Goal: Information Seeking & Learning: Understand process/instructions

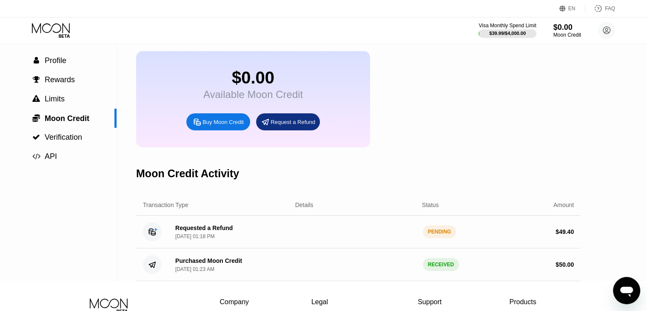
scroll to position [43, 0]
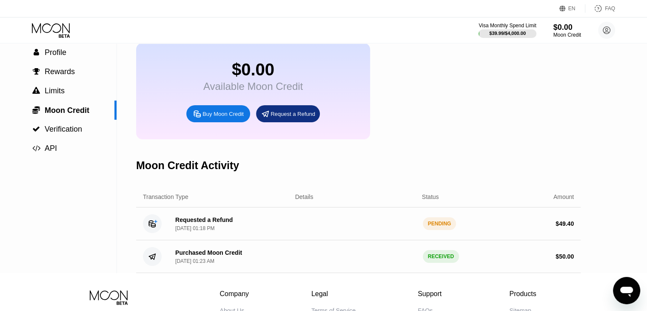
drag, startPoint x: 632, startPoint y: 282, endPoint x: 1228, endPoint y: 541, distance: 649.5
click at [632, 283] on icon "Open messaging window" at bounding box center [626, 290] width 15 height 15
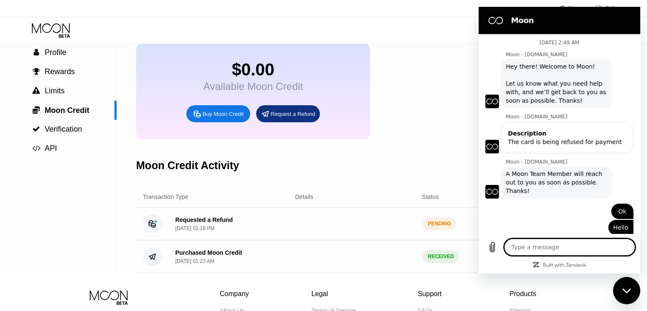
scroll to position [156, 0]
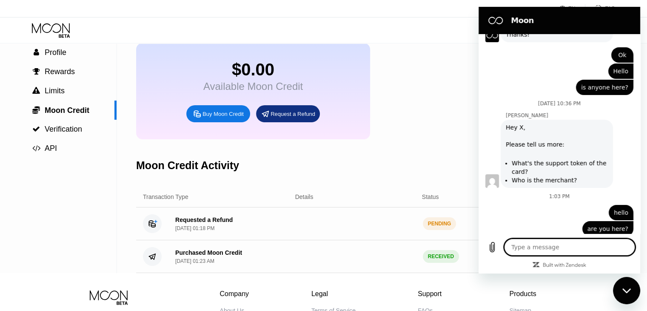
click at [436, 46] on div "$0.00 Available Moon Credit Buy Moon Credit Request a Refund" at bounding box center [358, 91] width 445 height 96
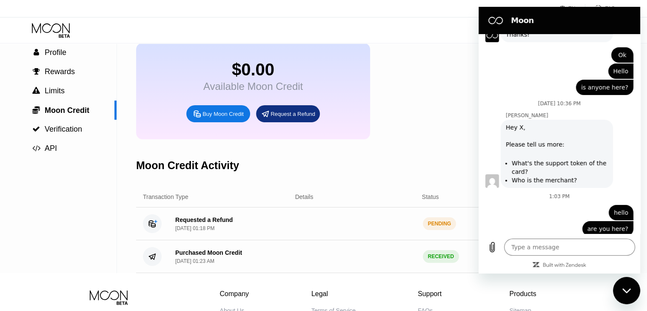
click at [419, 103] on div "$0.00 Available Moon Credit Buy Moon Credit Request a Refund" at bounding box center [358, 91] width 445 height 96
click at [630, 285] on div "Close messaging window" at bounding box center [627, 290] width 26 height 26
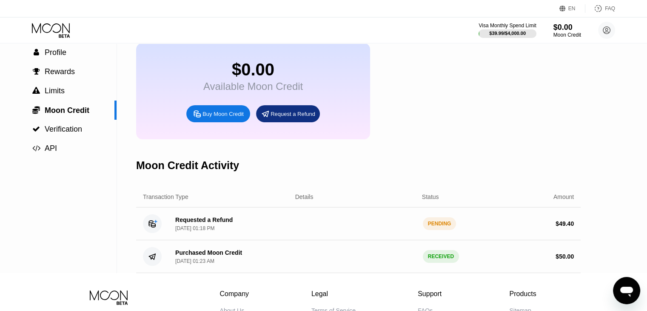
click at [605, 7] on div "FAQ" at bounding box center [601, 8] width 30 height 9
type textarea "x"
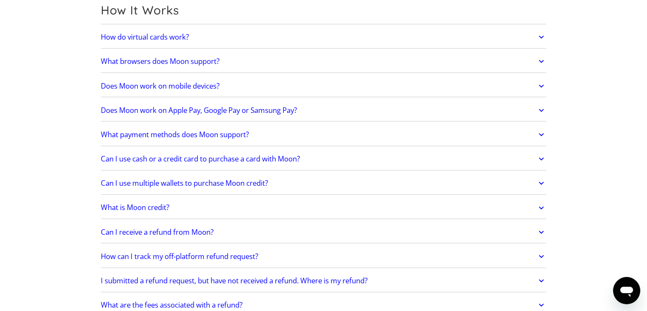
scroll to position [298, 0]
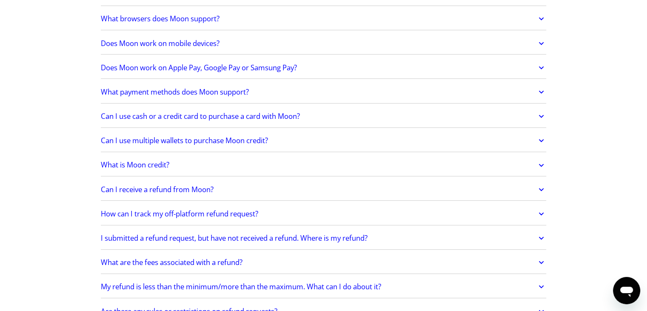
click at [265, 186] on link "Can I receive a refund from Moon?" at bounding box center [324, 189] width 446 height 18
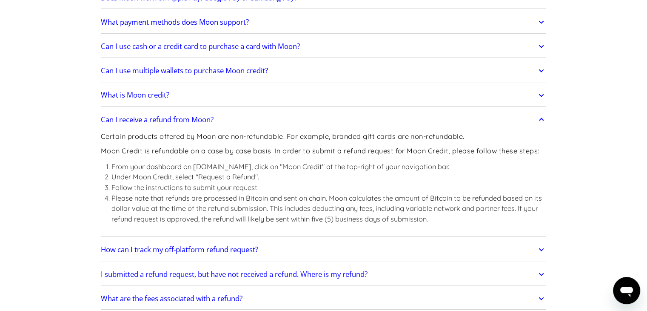
scroll to position [383, 0]
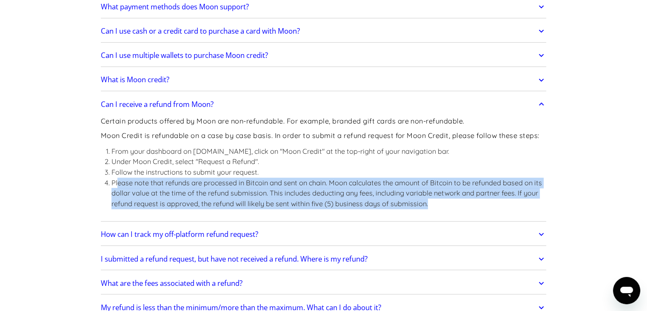
drag, startPoint x: 118, startPoint y: 180, endPoint x: 432, endPoint y: 205, distance: 314.7
click at [432, 205] on li "Please note that refunds are processed in Bitcoin and sent on chain. Moon calcu…" at bounding box center [328, 192] width 435 height 31
click at [450, 202] on li "Please note that refunds are processed in Bitcoin and sent on chain. Moon calcu…" at bounding box center [328, 192] width 435 height 31
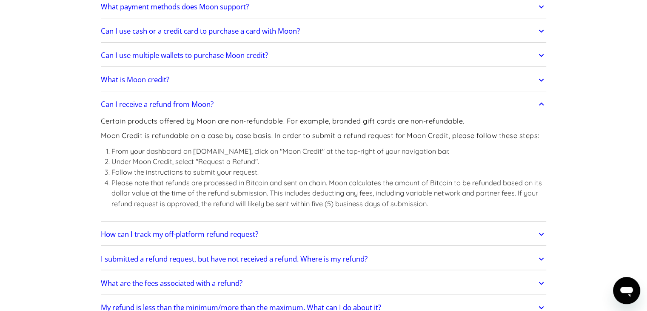
click at [215, 201] on li "Please note that refunds are processed in Bitcoin and sent on chain. Moon calcu…" at bounding box center [328, 192] width 435 height 31
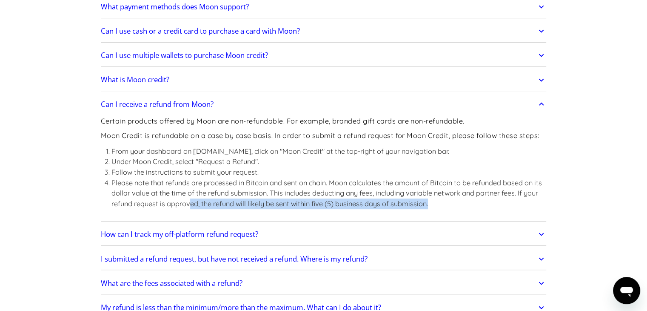
drag, startPoint x: 190, startPoint y: 197, endPoint x: 494, endPoint y: 208, distance: 303.6
click at [494, 208] on div "Certain products offered by Moon are non-refundable. For example, branded gift …" at bounding box center [324, 166] width 446 height 106
drag, startPoint x: 494, startPoint y: 208, endPoint x: 463, endPoint y: 200, distance: 31.7
click at [493, 208] on div "Certain products offered by Moon are non-refundable. For example, branded gift …" at bounding box center [324, 166] width 446 height 106
click at [460, 200] on li "Please note that refunds are processed in Bitcoin and sent on chain. Moon calcu…" at bounding box center [328, 192] width 435 height 31
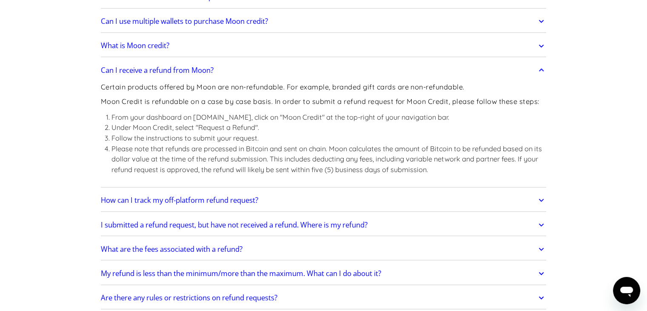
scroll to position [468, 0]
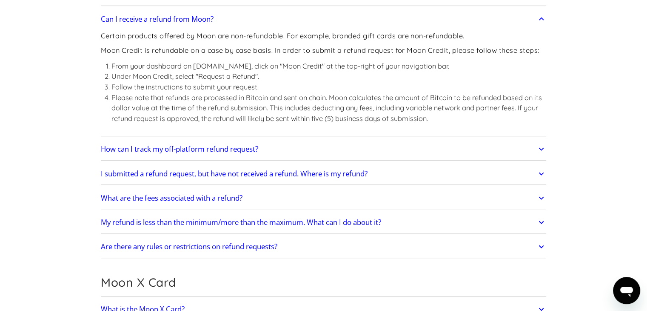
click at [256, 145] on h2 "How can I track my off-platform refund request?" at bounding box center [179, 149] width 157 height 9
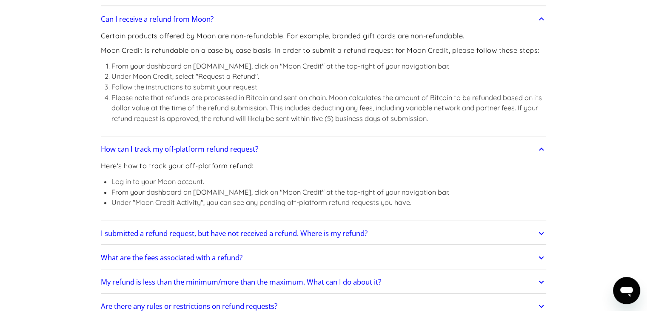
drag, startPoint x: 116, startPoint y: 192, endPoint x: 472, endPoint y: 191, distance: 355.8
click at [472, 191] on div "Here's how to track your off-platform refund: Log in to your Moon account. From…" at bounding box center [324, 188] width 446 height 60
drag, startPoint x: 116, startPoint y: 197, endPoint x: 432, endPoint y: 198, distance: 316.6
click at [432, 198] on li "Under "Moon Credit Activity", you can see any pending off-platform refund reque…" at bounding box center [280, 202] width 338 height 11
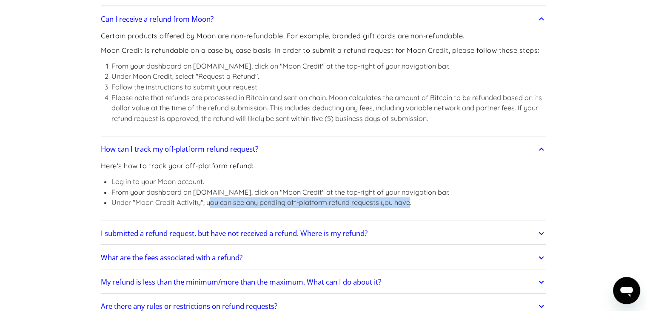
drag, startPoint x: 412, startPoint y: 200, endPoint x: 276, endPoint y: 173, distance: 139.0
click at [208, 194] on ul "Log in to your Moon account. From your dashboard on paywithmoon.com, click on "…" at bounding box center [275, 191] width 349 height 31
click at [430, 169] on p "Here's how to track your off-platform refund:" at bounding box center [275, 165] width 349 height 11
drag, startPoint x: 124, startPoint y: 238, endPoint x: 272, endPoint y: 149, distance: 172.2
click at [124, 238] on link "I submitted a refund request, but have not received a refund. Where is my refun…" at bounding box center [324, 233] width 446 height 18
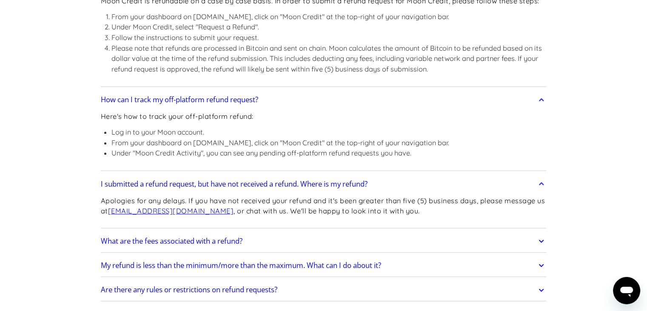
scroll to position [553, 0]
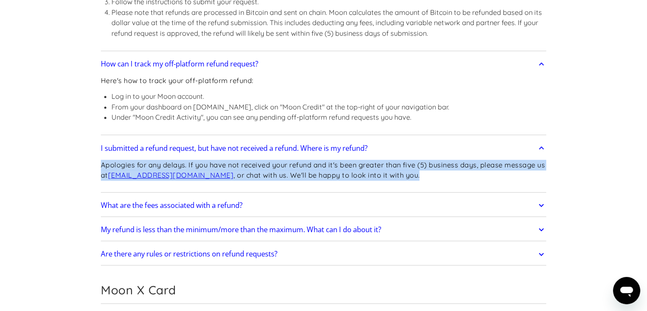
drag, startPoint x: 137, startPoint y: 158, endPoint x: 426, endPoint y: 172, distance: 289.3
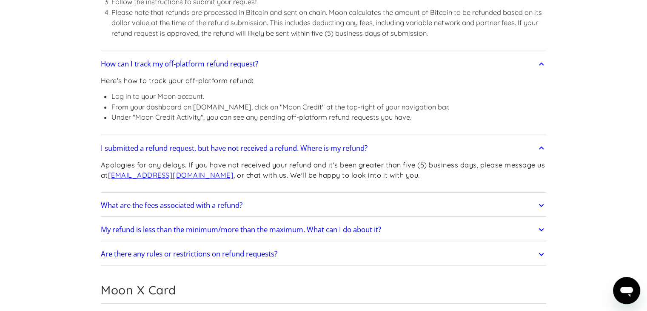
click at [449, 121] on li "Under "Moon Credit Activity", you can see any pending off-platform refund reque…" at bounding box center [280, 117] width 338 height 11
click at [208, 208] on h2 "What are the fees associated with a refund?" at bounding box center [172, 205] width 142 height 9
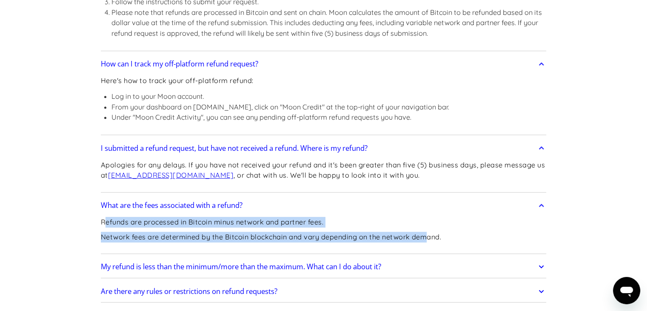
drag, startPoint x: 113, startPoint y: 225, endPoint x: 429, endPoint y: 230, distance: 315.8
click at [429, 233] on div "Refunds are processed in Bitcoin minus network and partner fees. Network fees a…" at bounding box center [271, 232] width 341 height 37
click at [429, 232] on p "Network fees are determined by the Bitcoin blockchain and vary depending on the…" at bounding box center [271, 237] width 341 height 11
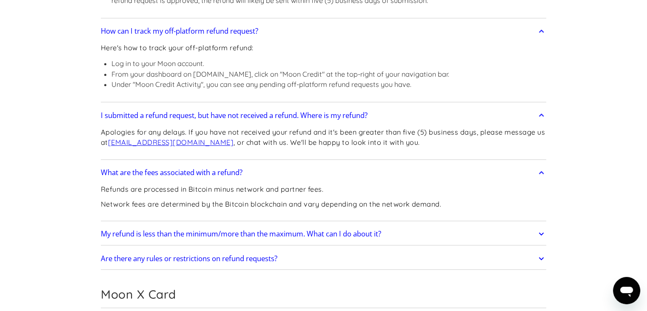
scroll to position [638, 0]
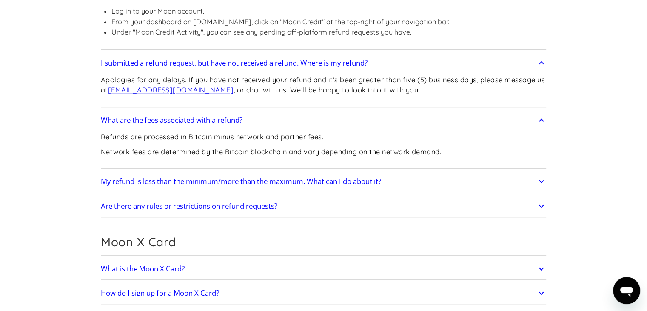
click at [235, 204] on h2 "Are there any rules or restrictions on refund requests?" at bounding box center [189, 206] width 177 height 9
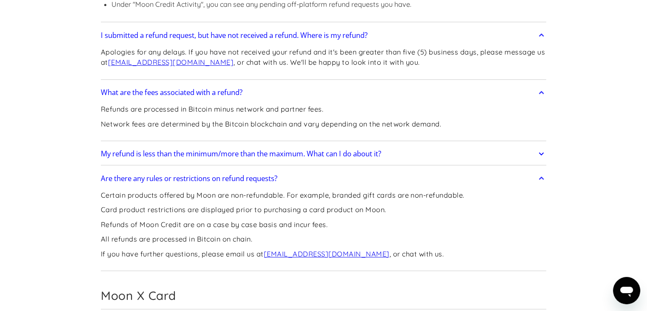
scroll to position [681, 0]
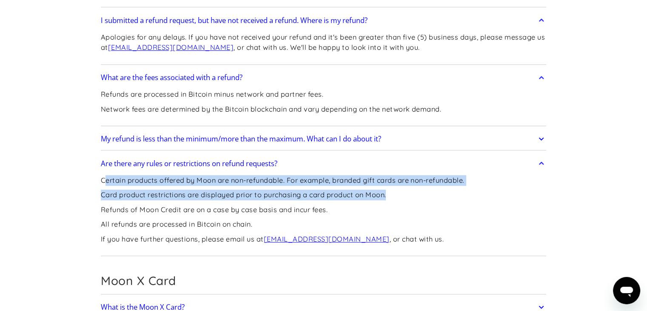
drag, startPoint x: 104, startPoint y: 183, endPoint x: 397, endPoint y: 191, distance: 292.9
click at [397, 191] on div "Certain products offered by Moon are non-refundable. For example, branded gift …" at bounding box center [283, 212] width 364 height 81
click at [397, 190] on p "Card product restrictions are displayed prior to purchasing a card product on M…" at bounding box center [283, 194] width 364 height 11
click at [279, 198] on div "Certain products offered by Moon are non-refundable. For example, branded gift …" at bounding box center [283, 212] width 364 height 81
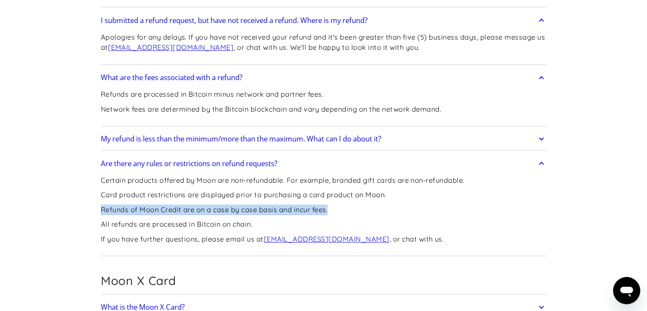
drag, startPoint x: 100, startPoint y: 207, endPoint x: 346, endPoint y: 204, distance: 245.6
click at [345, 204] on p "Refunds of Moon Credit are on a case by case basis and incur fees." at bounding box center [283, 209] width 364 height 11
drag, startPoint x: 319, startPoint y: 208, endPoint x: 212, endPoint y: 209, distance: 106.8
click at [118, 219] on div "Certain products offered by Moon are non-refundable. For example, branded gift …" at bounding box center [283, 212] width 364 height 81
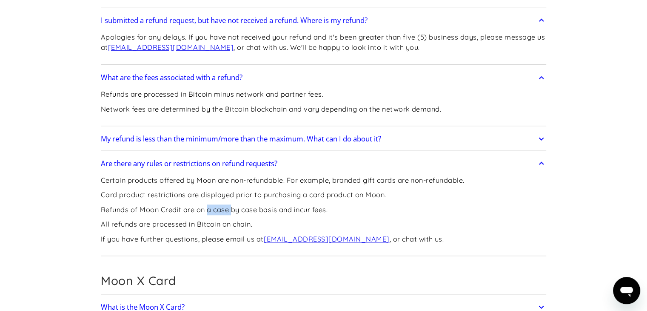
drag, startPoint x: 212, startPoint y: 209, endPoint x: 235, endPoint y: 212, distance: 22.7
click at [235, 212] on p "Refunds of Moon Credit are on a case by case basis and incur fees." at bounding box center [283, 209] width 364 height 11
drag, startPoint x: 257, startPoint y: 220, endPoint x: 65, endPoint y: 221, distance: 192.8
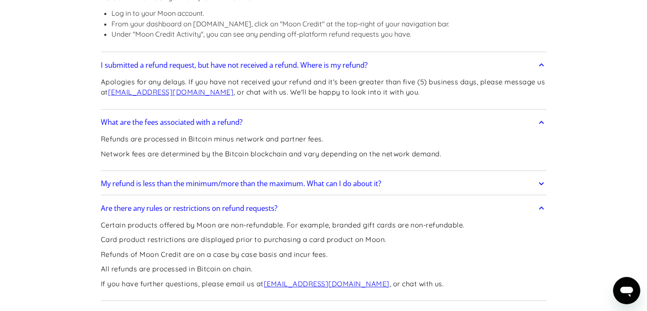
scroll to position [596, 0]
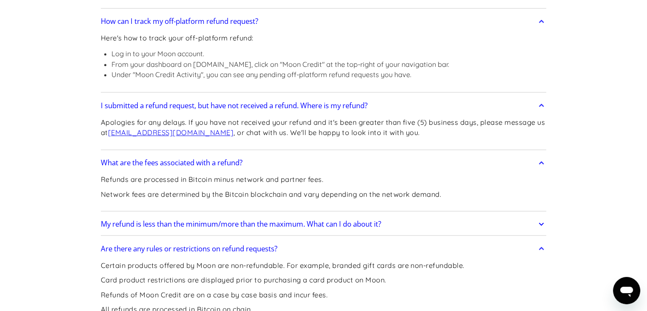
click at [200, 220] on h2 "My refund is less than the minimum/more than the maximum. What can I do about i…" at bounding box center [241, 224] width 280 height 9
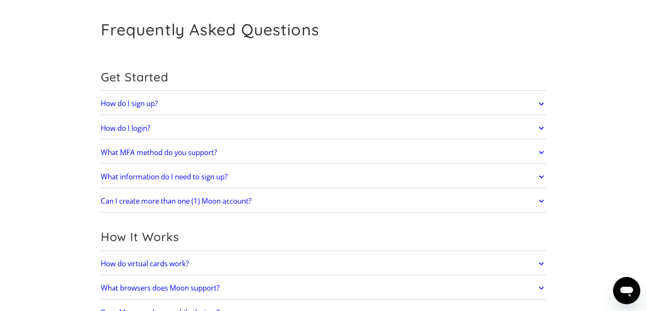
scroll to position [0, 0]
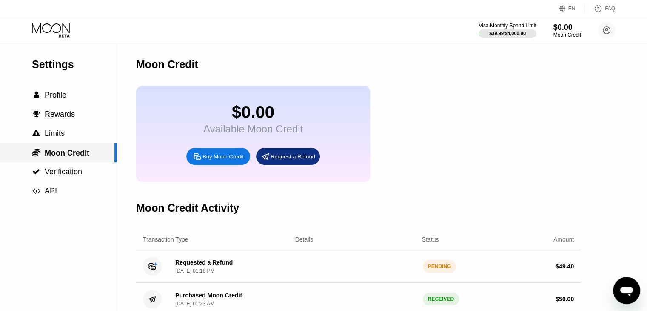
click at [67, 152] on span "Moon Credit" at bounding box center [67, 153] width 45 height 9
drag, startPoint x: 456, startPoint y: 125, endPoint x: 451, endPoint y: 128, distance: 5.9
click at [456, 125] on div "$0.00 Available Moon Credit Buy Moon Credit Request a Refund" at bounding box center [358, 134] width 445 height 96
